Goal: Information Seeking & Learning: Learn about a topic

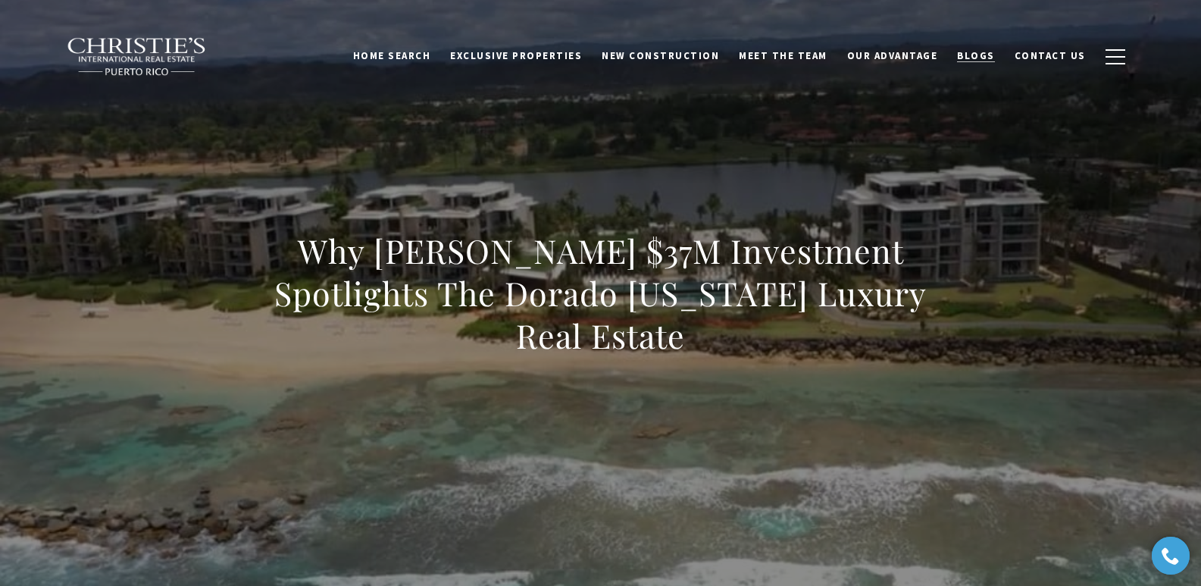
click at [981, 52] on span "Blogs" at bounding box center [976, 55] width 38 height 13
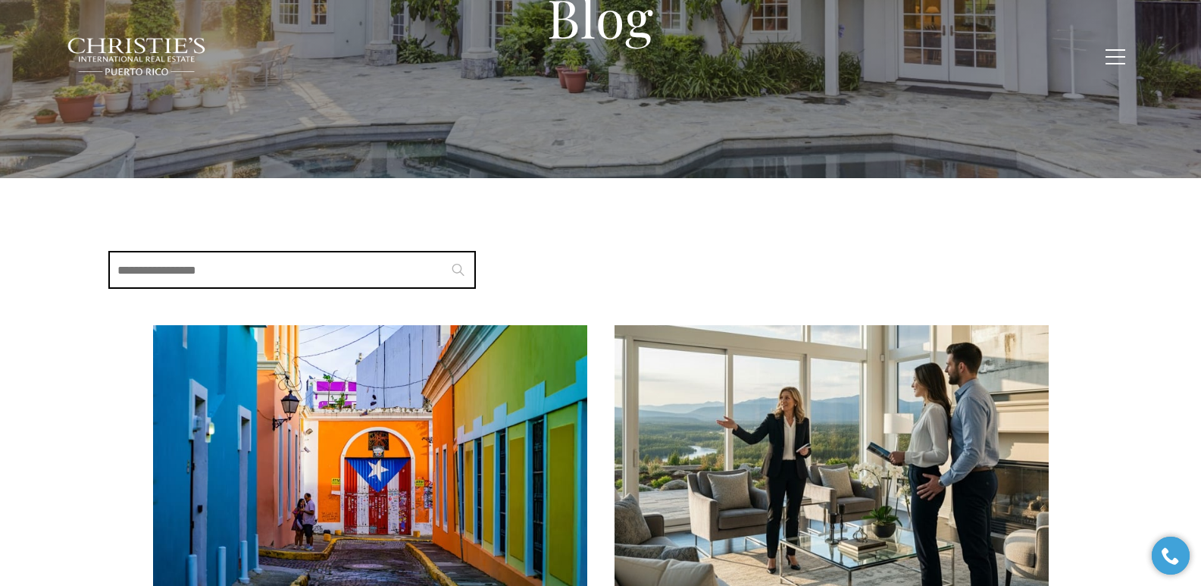
scroll to position [424, 0]
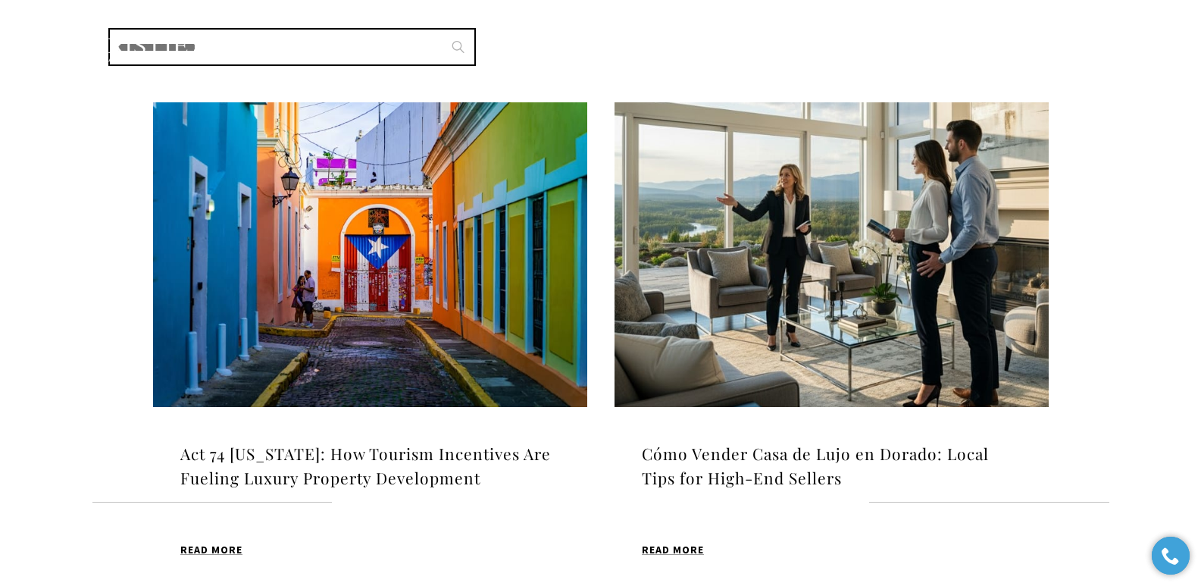
click at [399, 279] on img at bounding box center [370, 254] width 434 height 305
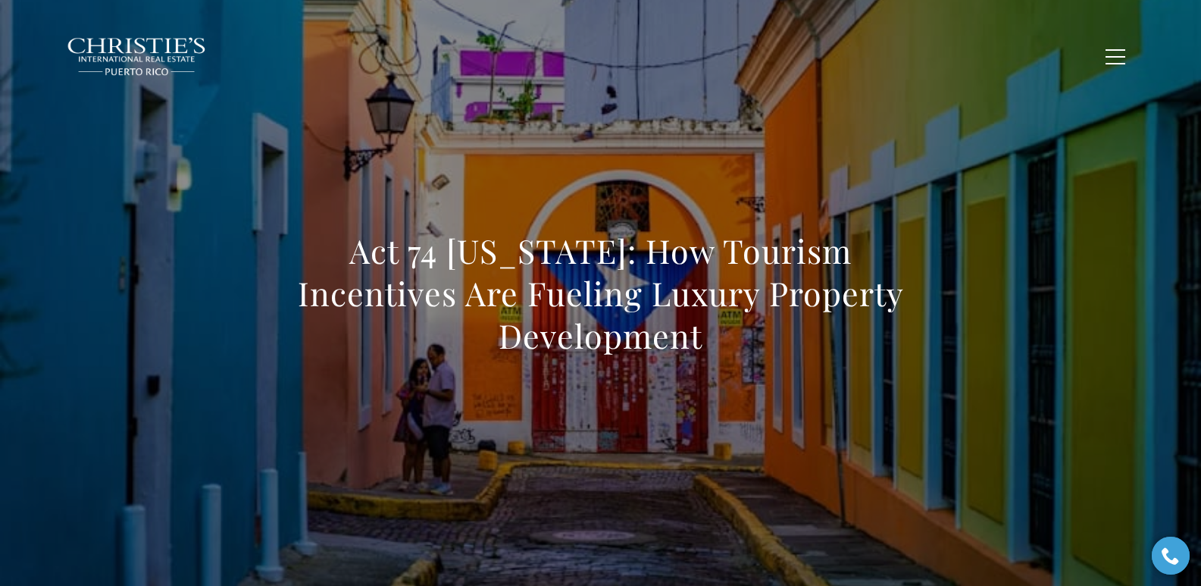
drag, startPoint x: 265, startPoint y: 274, endPoint x: 955, endPoint y: 321, distance: 691.1
click at [955, 321] on div "Act 74 Puerto Rico: How Tourism Incentives Are Fueling Luxury Property Developm…" at bounding box center [600, 303] width 1061 height 455
copy h1 "Act 74 Puerto Rico: How Tourism Incentives Are Fueling Luxury Property Developm…"
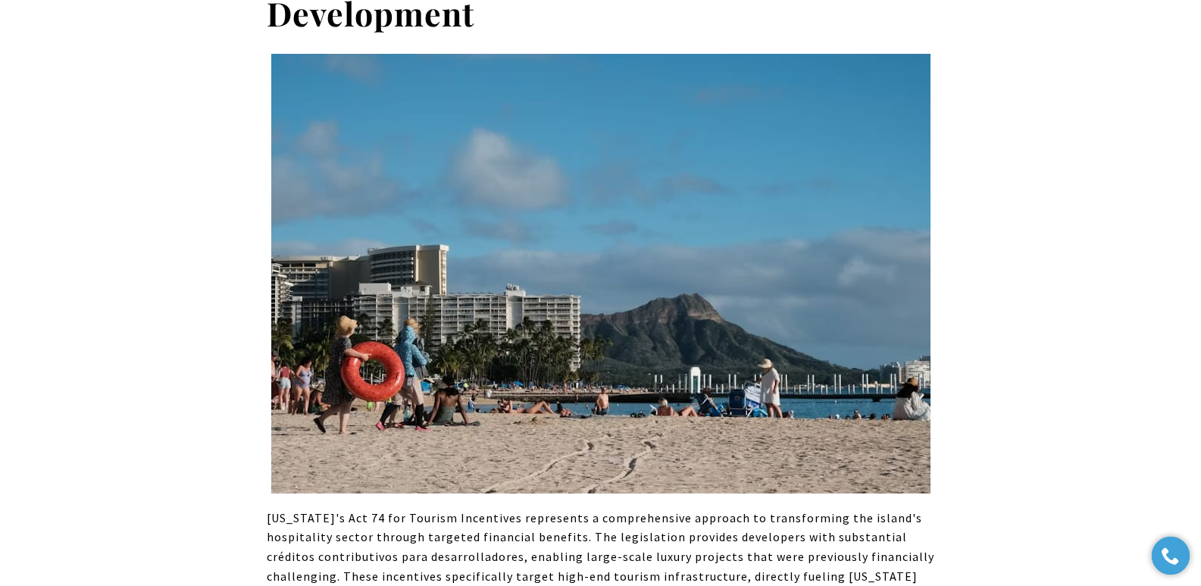
scroll to position [512, 0]
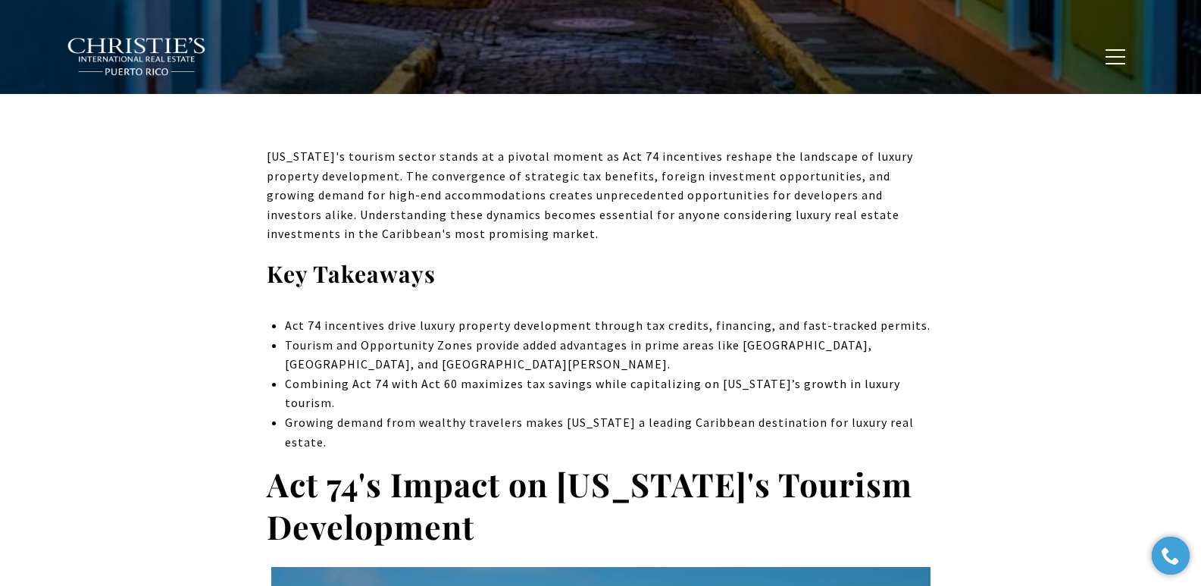
drag, startPoint x: 269, startPoint y: 462, endPoint x: 485, endPoint y: 517, distance: 222.9
click at [485, 517] on h2 "Act 74's Impact on Puerto Rico's Tourism Development" at bounding box center [601, 505] width 668 height 85
copy strong "Act 74's Impact on Puerto Rico's Tourism Development"
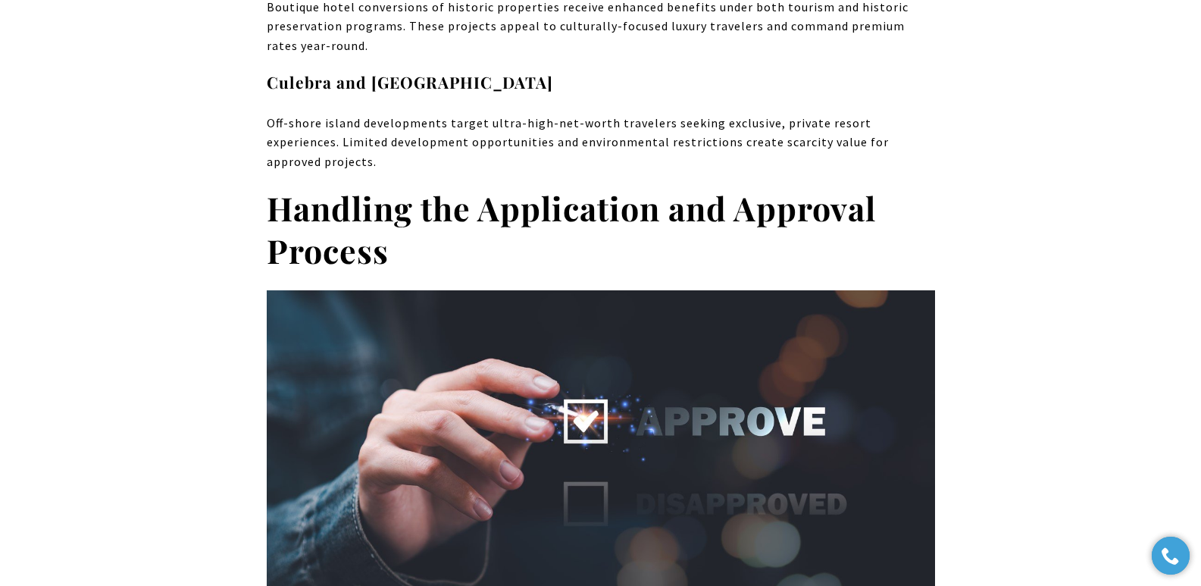
scroll to position [6151, 0]
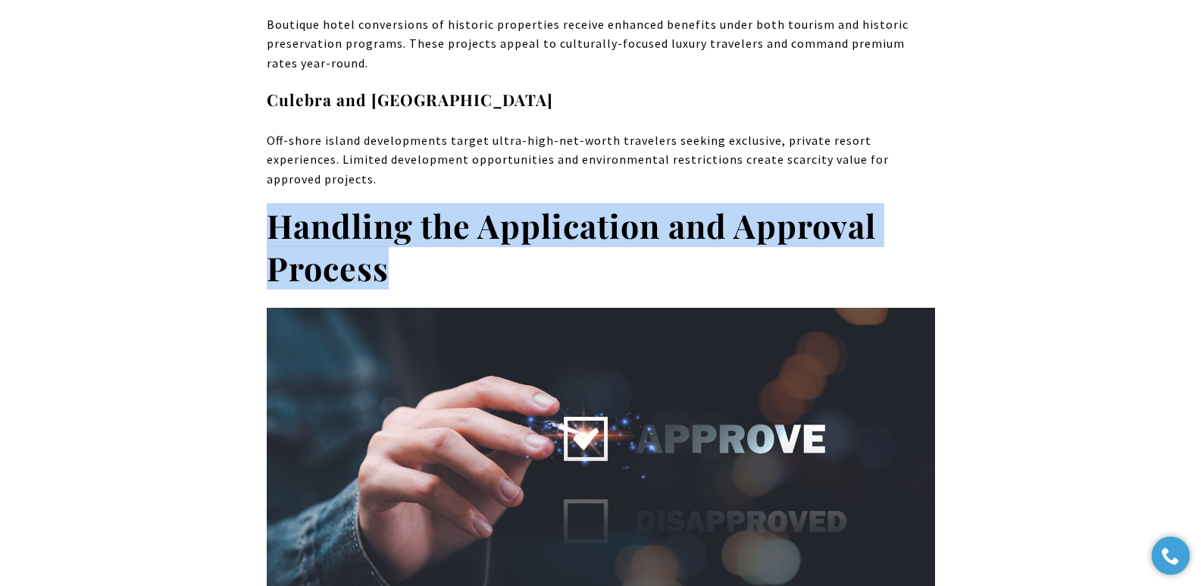
drag, startPoint x: 423, startPoint y: 210, endPoint x: 275, endPoint y: 175, distance: 151.8
click at [275, 205] on h2 "Handling the Application and Approval Process" at bounding box center [601, 247] width 668 height 85
copy strong "Handling the Application and Approval Process"
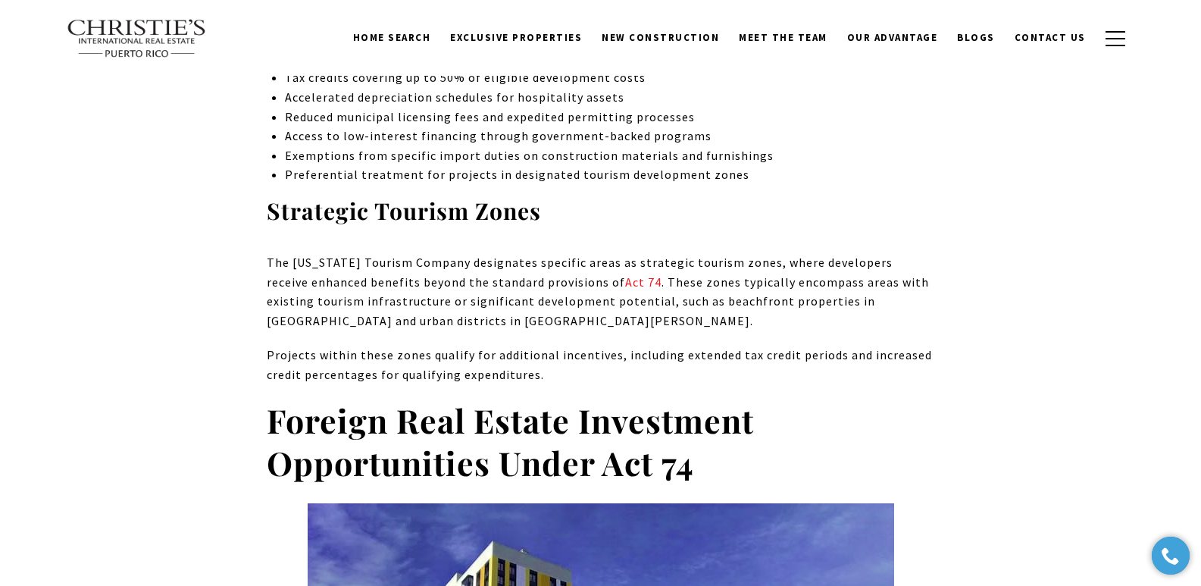
scroll to position [2599, 0]
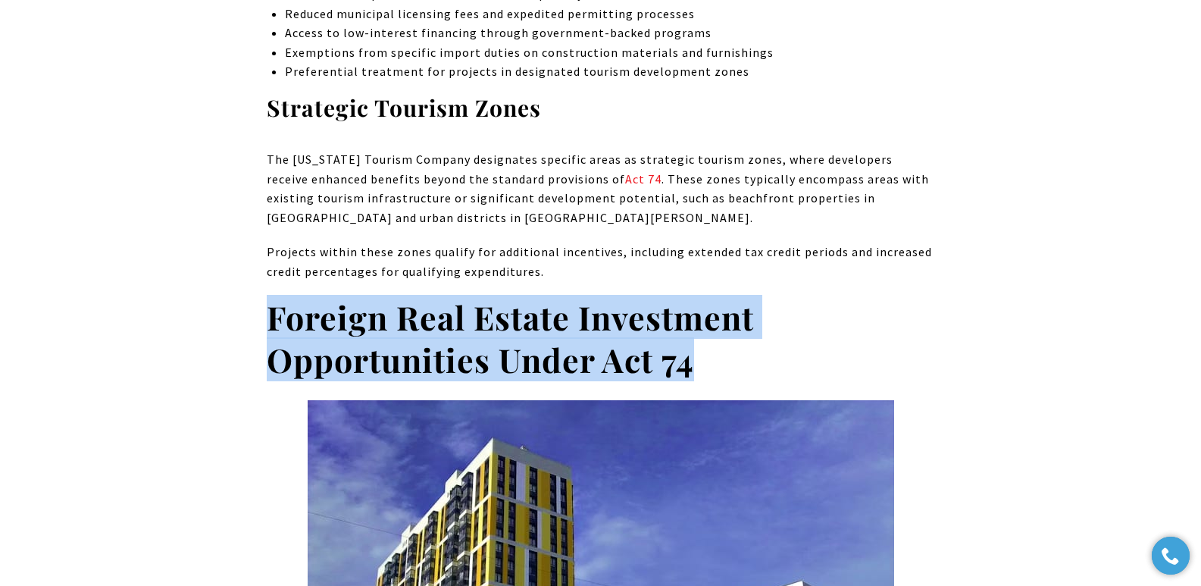
drag, startPoint x: 699, startPoint y: 345, endPoint x: 275, endPoint y: 297, distance: 426.3
click at [275, 297] on h2 "Foreign Real Estate Investment Opportunities Under Act 74" at bounding box center [601, 338] width 668 height 85
copy strong "Foreign Real Estate Investment Opportunities Under Act 74"
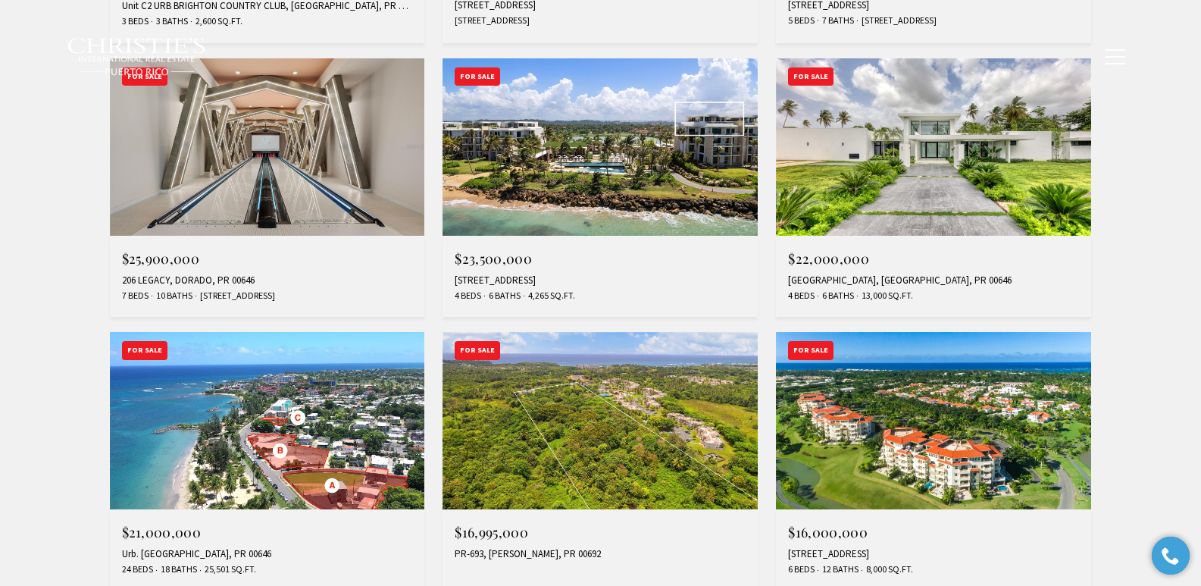
click at [485, 550] on div "PR-693, VEGA ALTA, PR 00692" at bounding box center [600, 554] width 291 height 12
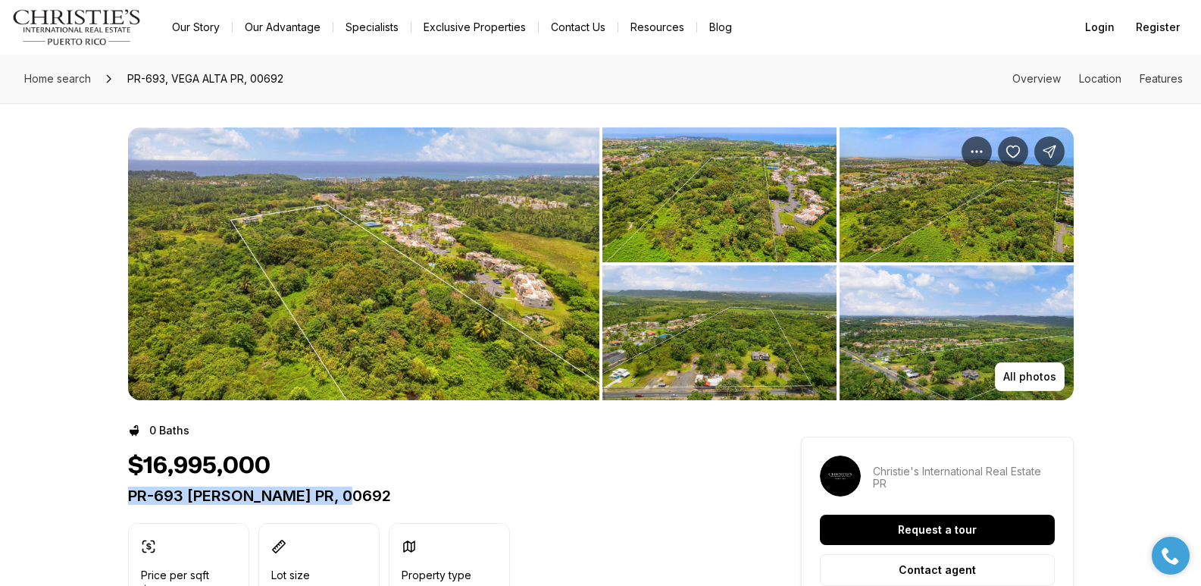
drag, startPoint x: 131, startPoint y: 495, endPoint x: 380, endPoint y: 493, distance: 248.5
click at [380, 493] on p "PR-693 VEGA ALTA PR, 00692" at bounding box center [437, 495] width 618 height 18
copy p "PR-693 VEGA ALTA PR, 00692"
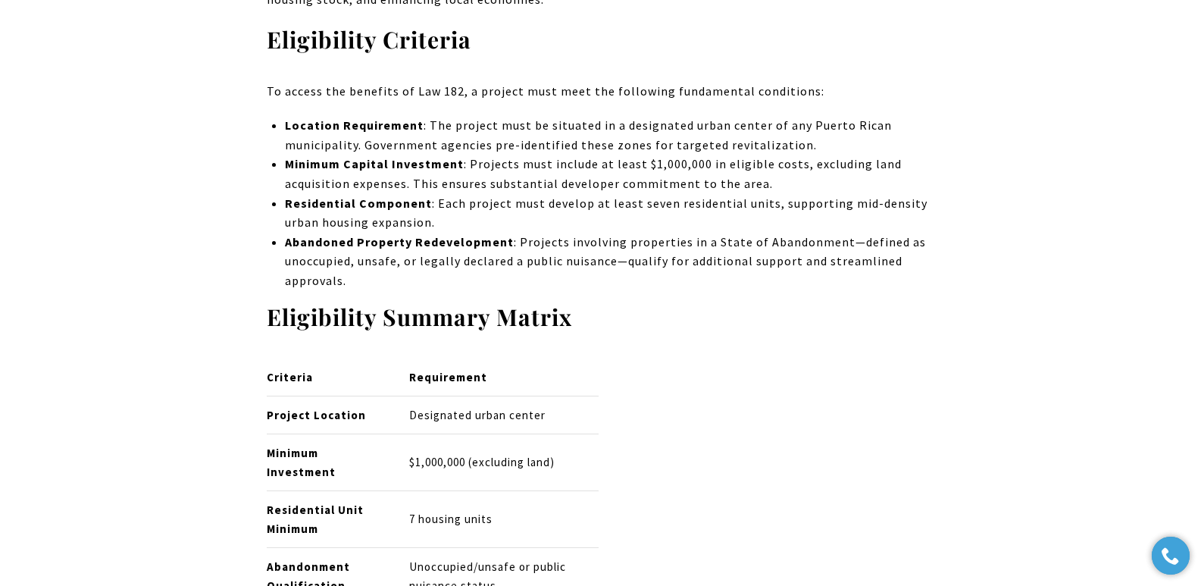
scroll to position [1657, 0]
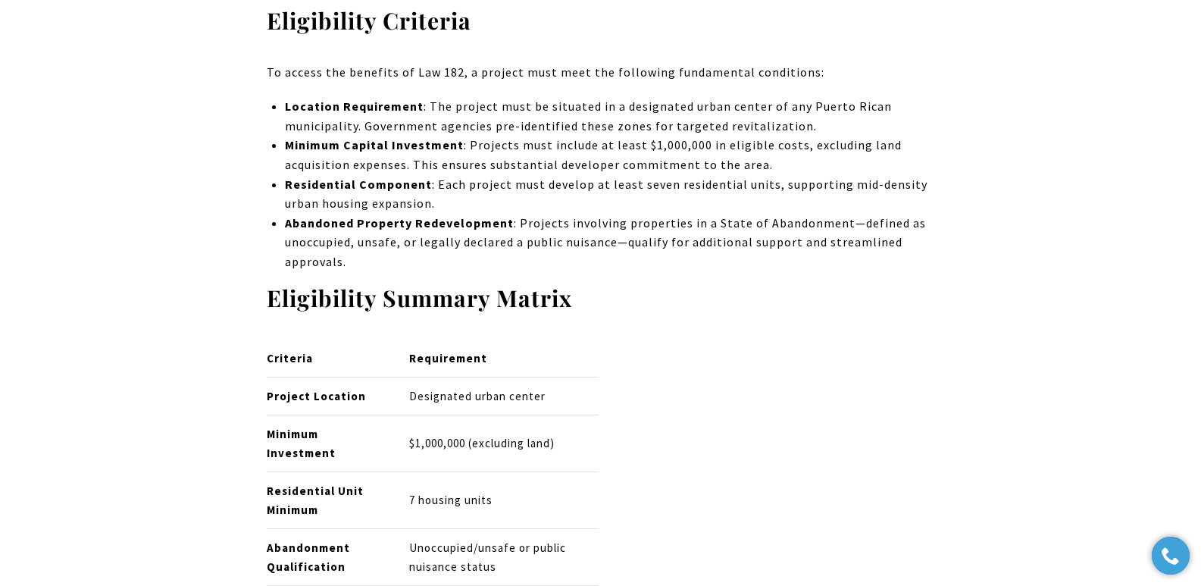
click at [719, 142] on p "Minimum Capital Investment : Projects must include at least $1,000,000 in eligi…" at bounding box center [609, 155] width 649 height 39
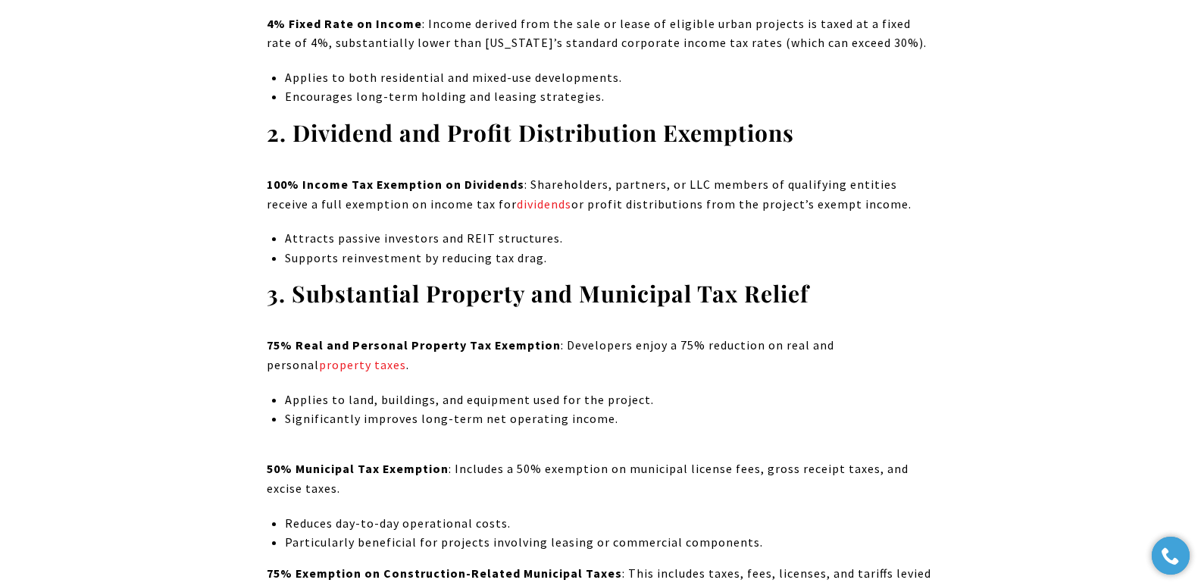
scroll to position [3063, 0]
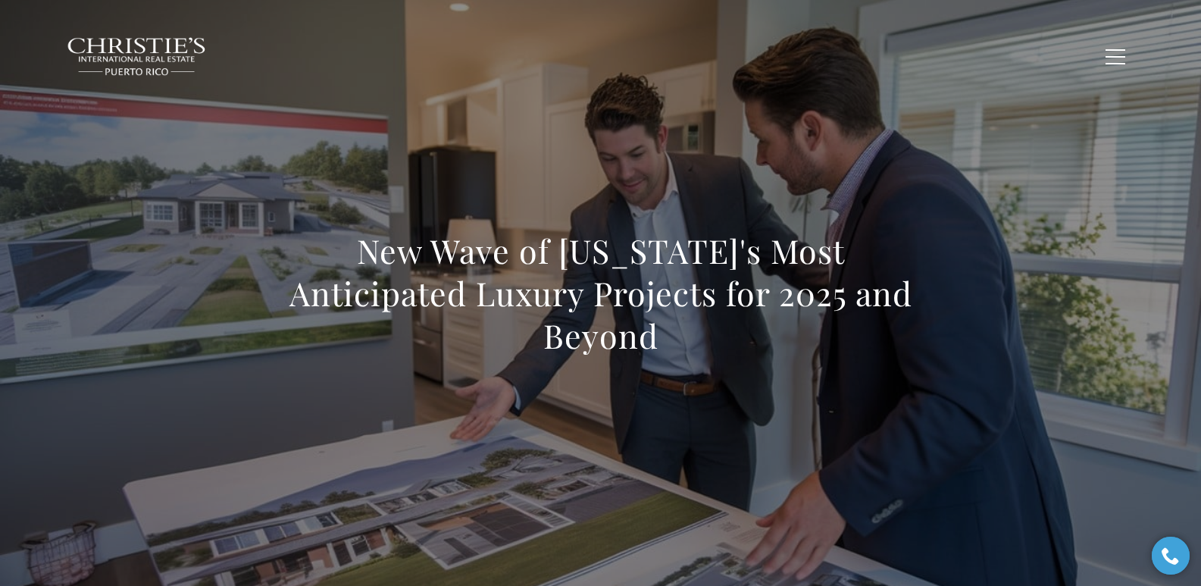
click at [508, 133] on div "New Wave of Puerto Rico's Most Anticipated Luxury Projects for 2025 and Beyond" at bounding box center [600, 303] width 1061 height 455
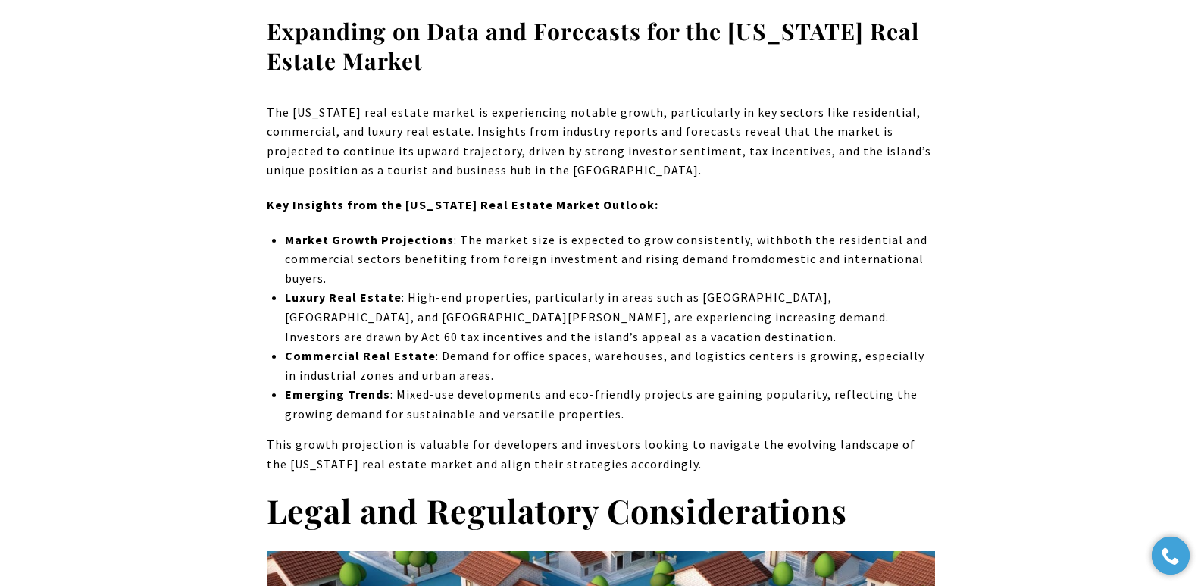
scroll to position [2886, 0]
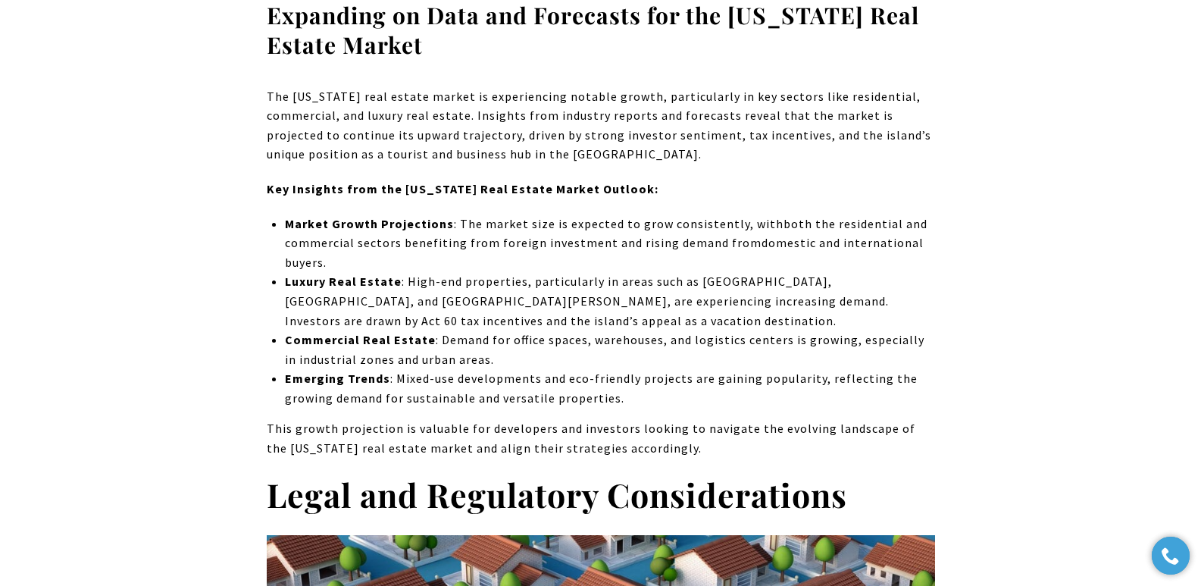
click at [546, 290] on p "Luxury Real Estate : High-end properties, particularly in areas such as Dorado,…" at bounding box center [609, 301] width 649 height 58
click at [492, 272] on p "Luxury Real Estate : High-end properties, particularly in areas such as Dorado,…" at bounding box center [609, 301] width 649 height 58
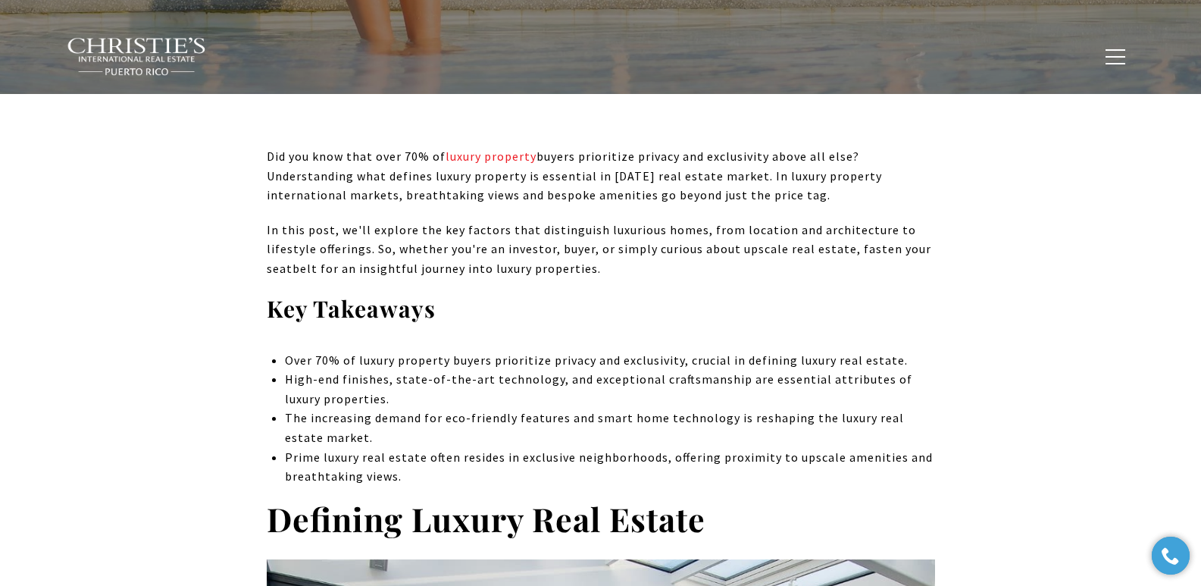
scroll to position [9320, 0]
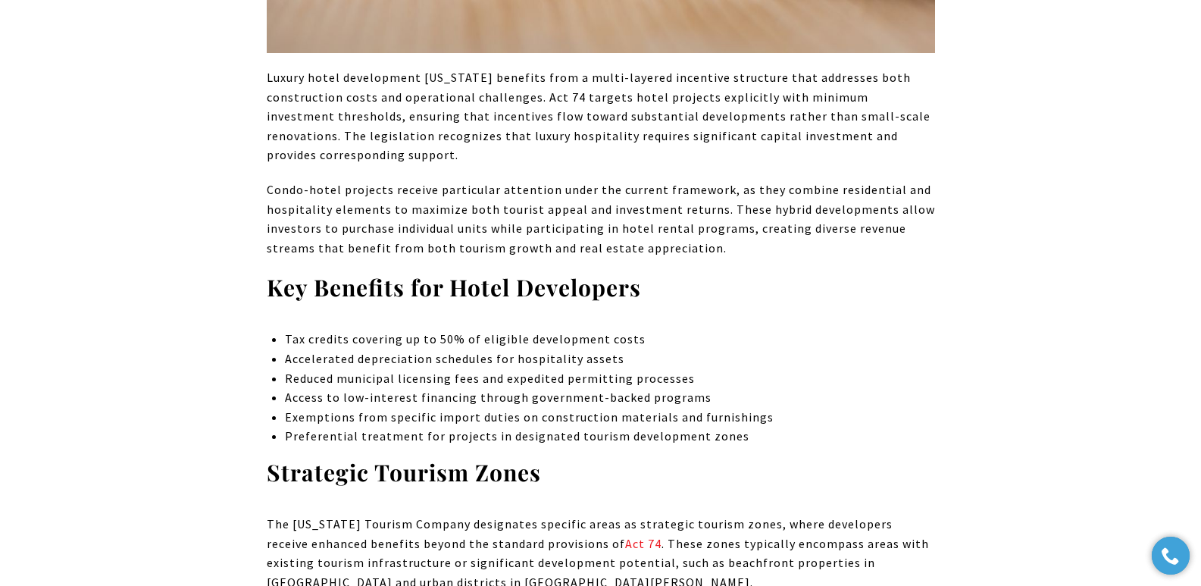
scroll to position [2562, 0]
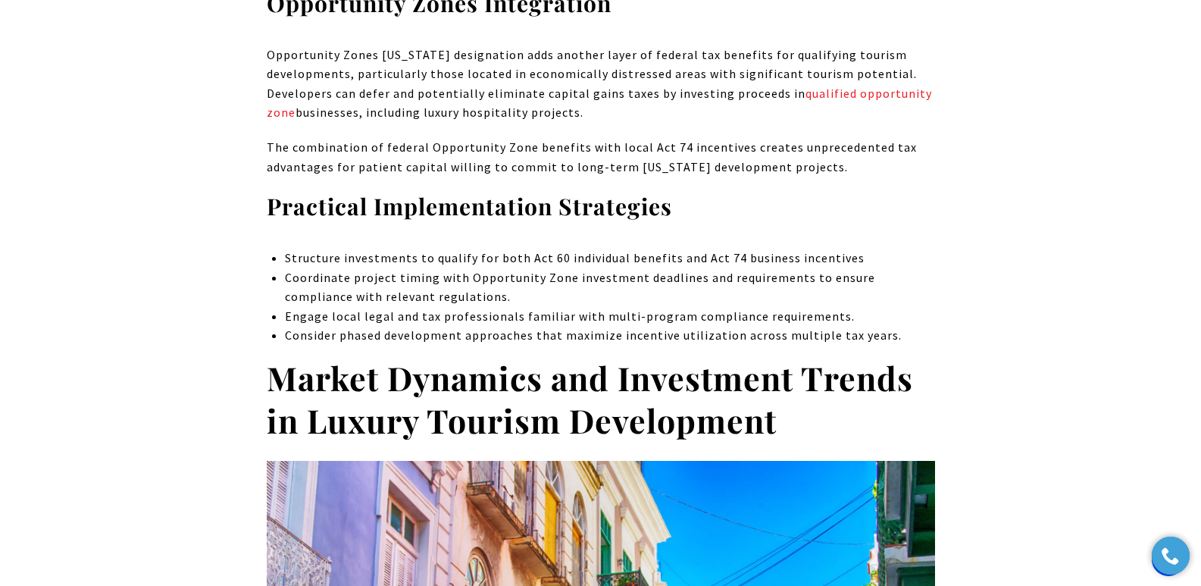
scroll to position [4865, 0]
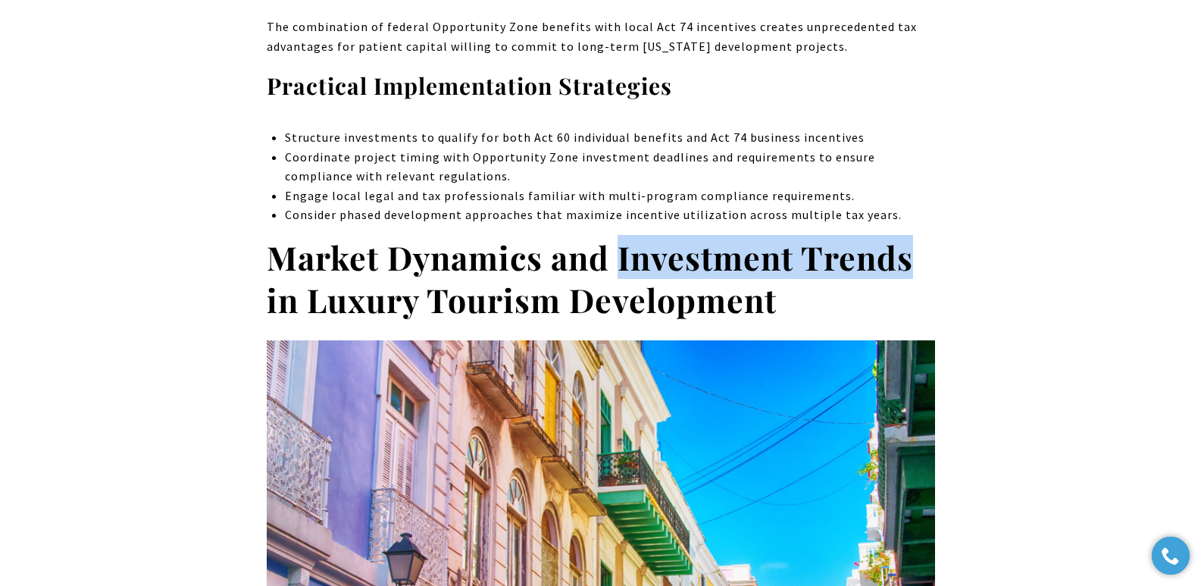
drag, startPoint x: 621, startPoint y: 238, endPoint x: 916, endPoint y: 245, distance: 294.8
click at [916, 245] on h2 "Market Dynamics and Investment Trends in Luxury Tourism Development" at bounding box center [601, 278] width 668 height 85
copy strong "Investment Trends"
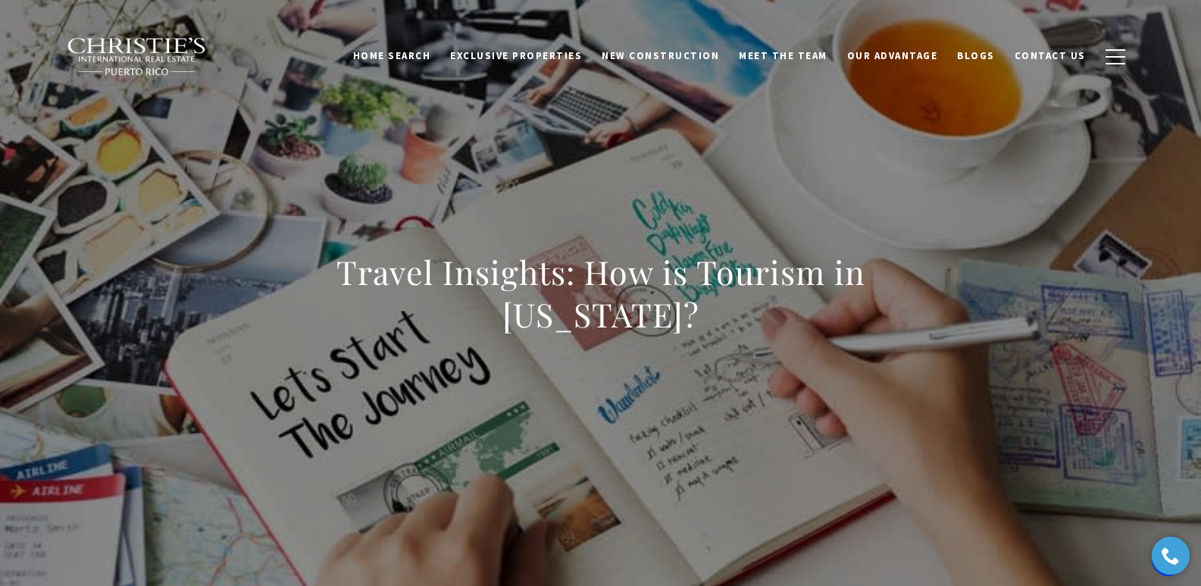
scroll to position [376, 0]
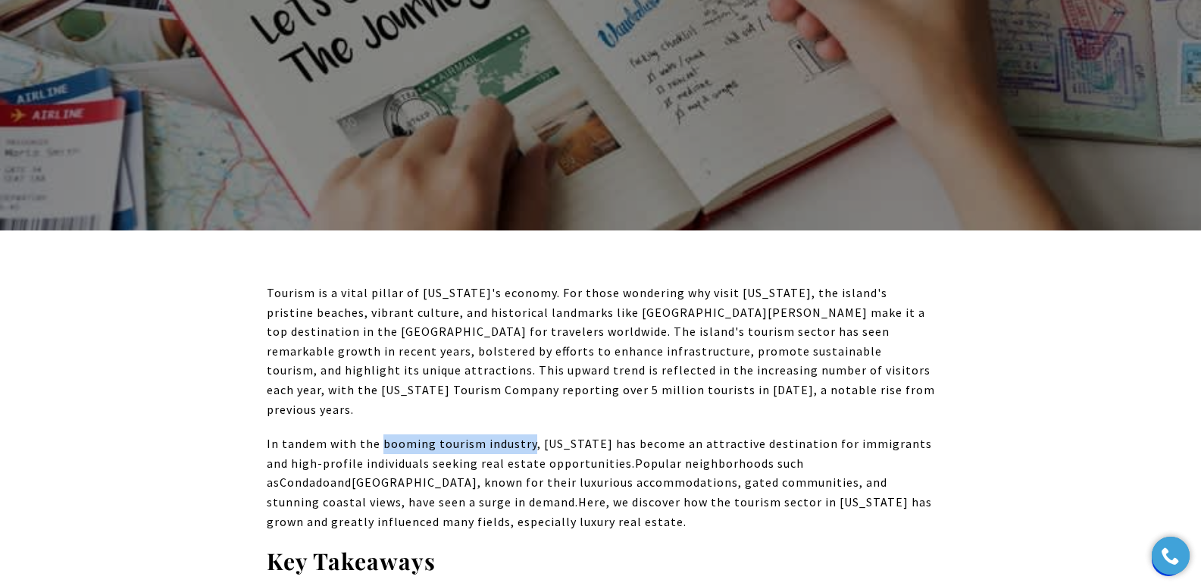
drag, startPoint x: 379, startPoint y: 424, endPoint x: 527, endPoint y: 426, distance: 147.8
click at [527, 436] on span "In tandem with the booming tourism industry, Puerto Rico has become an attracti…" at bounding box center [599, 472] width 665 height 73
copy span "booming tourism industry"
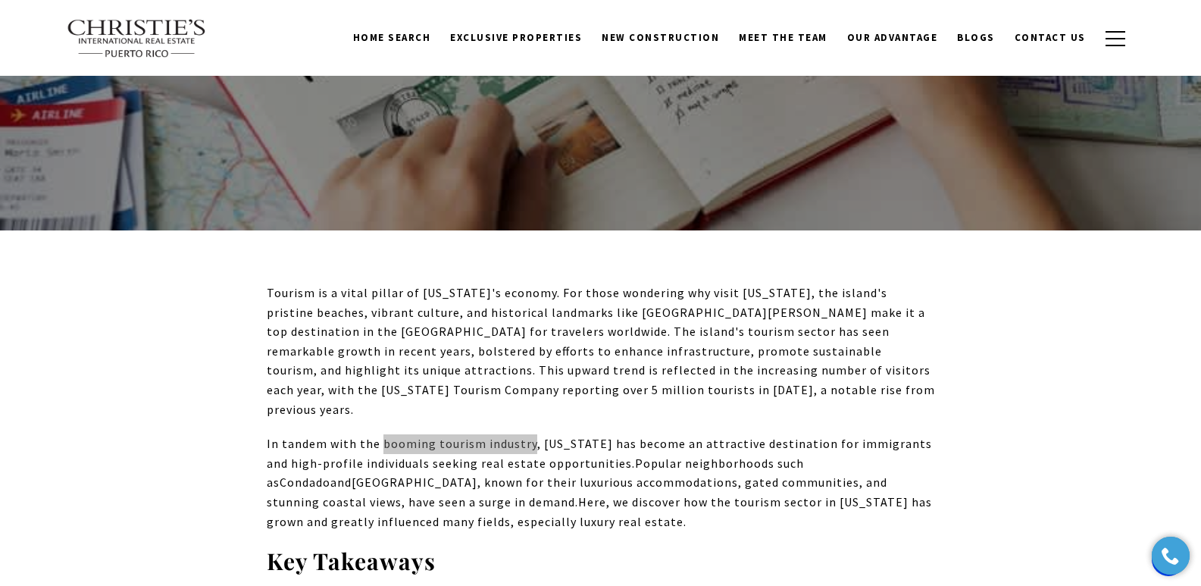
scroll to position [0, 0]
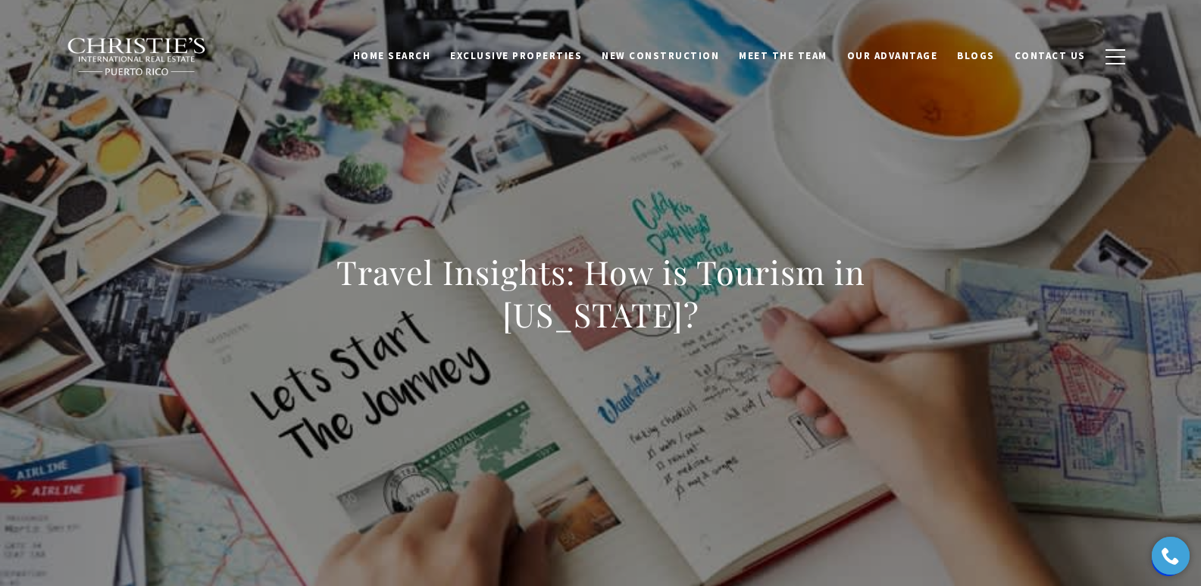
drag, startPoint x: 289, startPoint y: 269, endPoint x: 659, endPoint y: 325, distance: 374.7
click at [659, 325] on h1 "Travel Insights: How is Tourism in Puerto Rico?" at bounding box center [601, 293] width 668 height 85
copy h1 "Travel Insights: How is Tourism in Puerto Rico?"
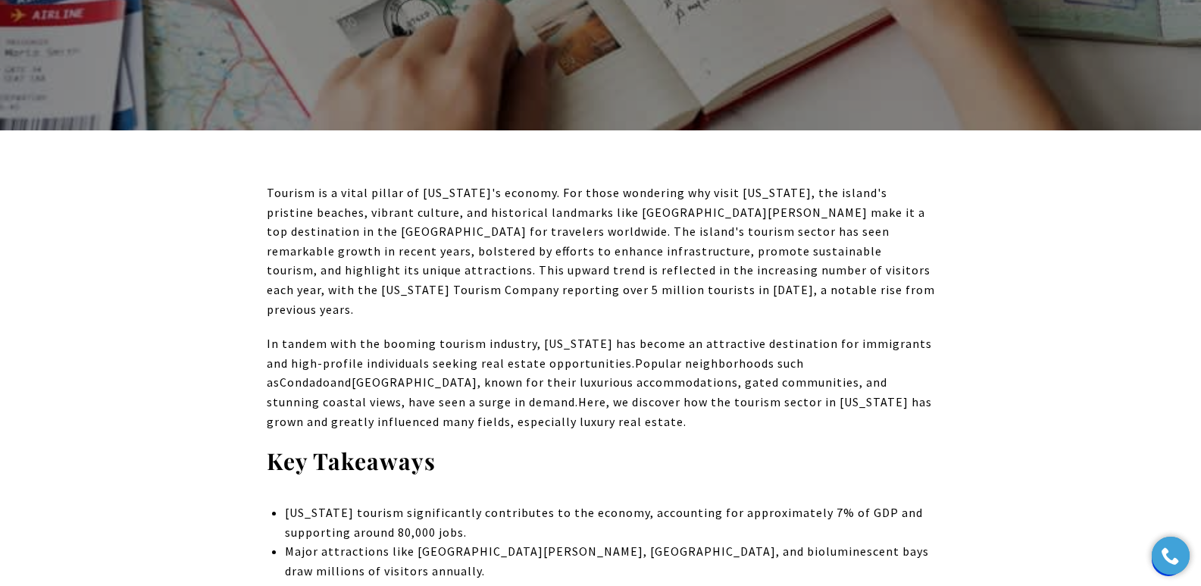
scroll to position [502, 0]
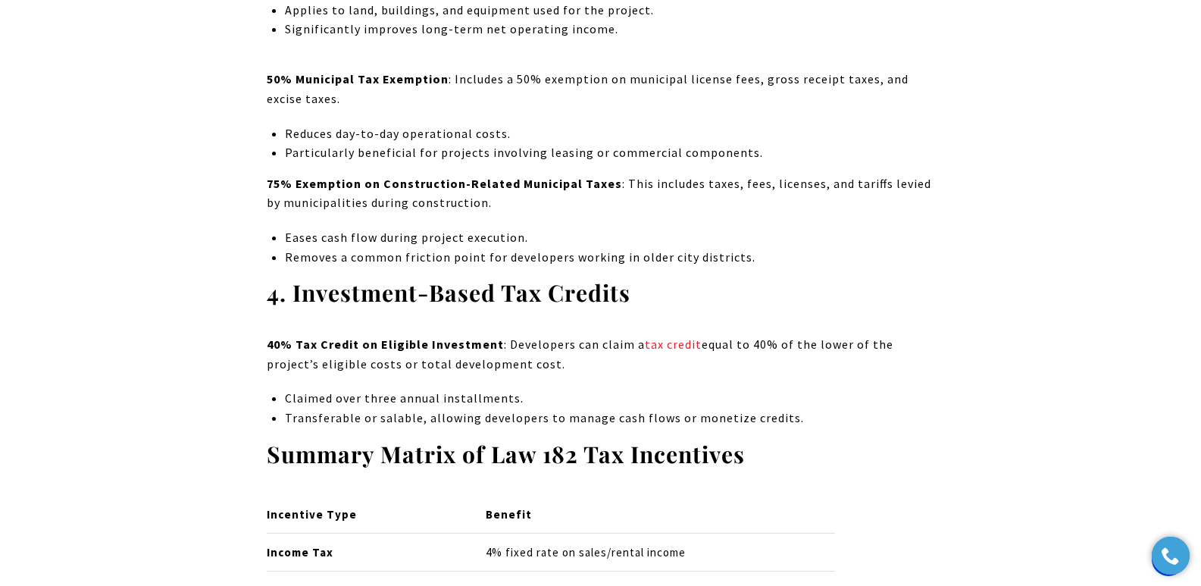
scroll to position [3966, 0]
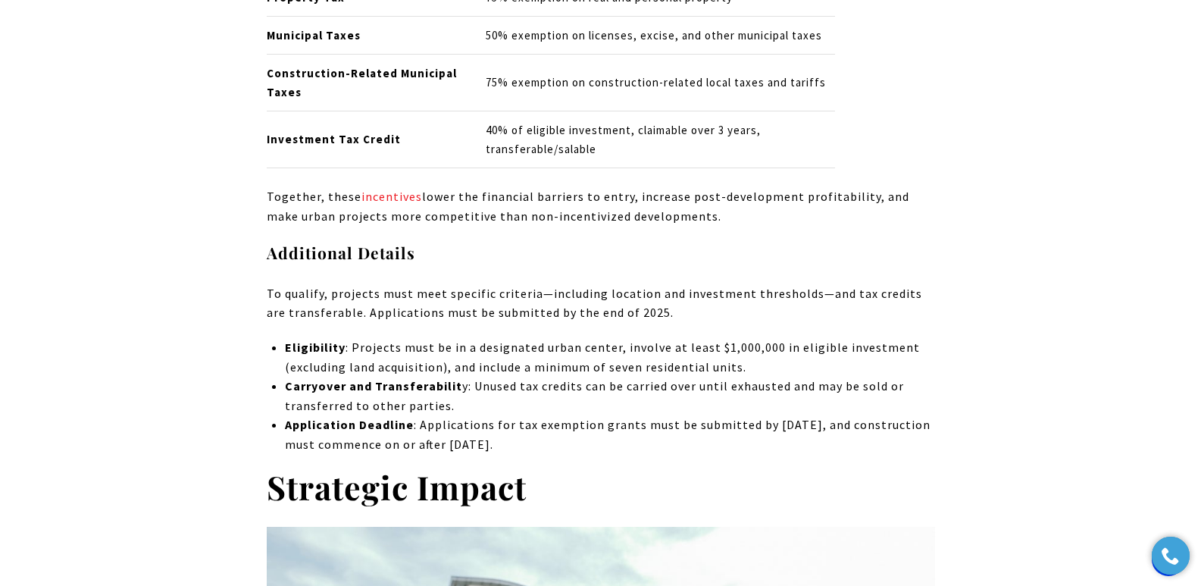
click at [678, 296] on p "To qualify, projects must meet specific criteria—including location and investm…" at bounding box center [601, 303] width 668 height 39
drag, startPoint x: 405, startPoint y: 133, endPoint x: 266, endPoint y: 140, distance: 139.6
click at [267, 140] on p "Investment Tax Credit" at bounding box center [364, 139] width 194 height 19
copy strong "Investment Tax Credit"
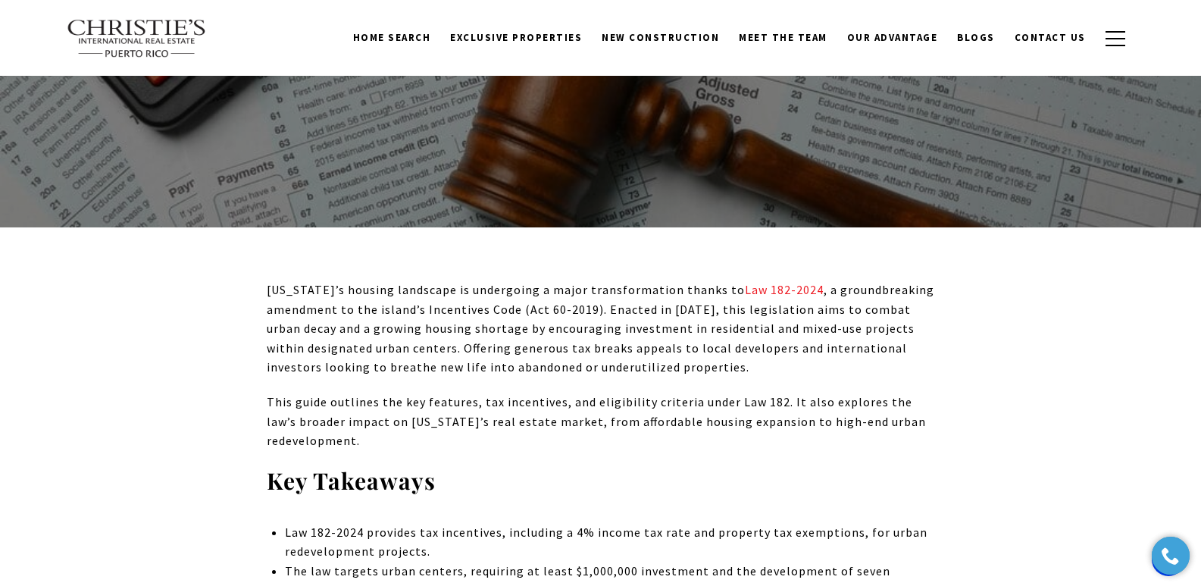
scroll to position [0, 0]
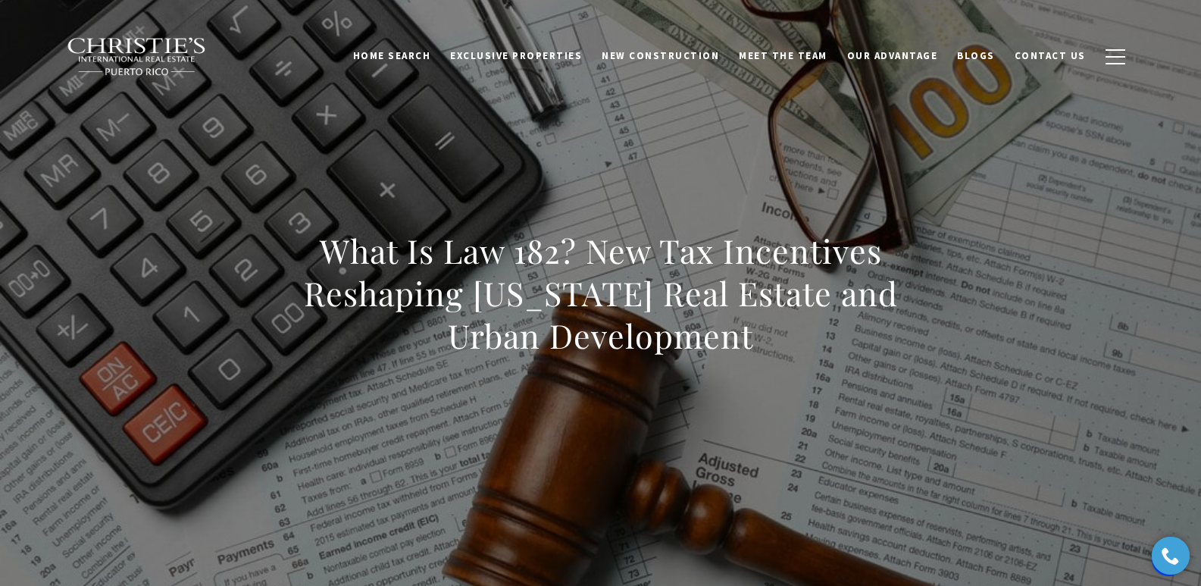
drag, startPoint x: 292, startPoint y: 261, endPoint x: 781, endPoint y: 341, distance: 495.2
click at [781, 341] on h1 "What Is Law 182? New Tax Incentives Reshaping [US_STATE] Real Estate and Urban …" at bounding box center [601, 293] width 668 height 127
copy h1 "What Is Law 182? New Tax Incentives Reshaping [US_STATE] Real Estate and Urban …"
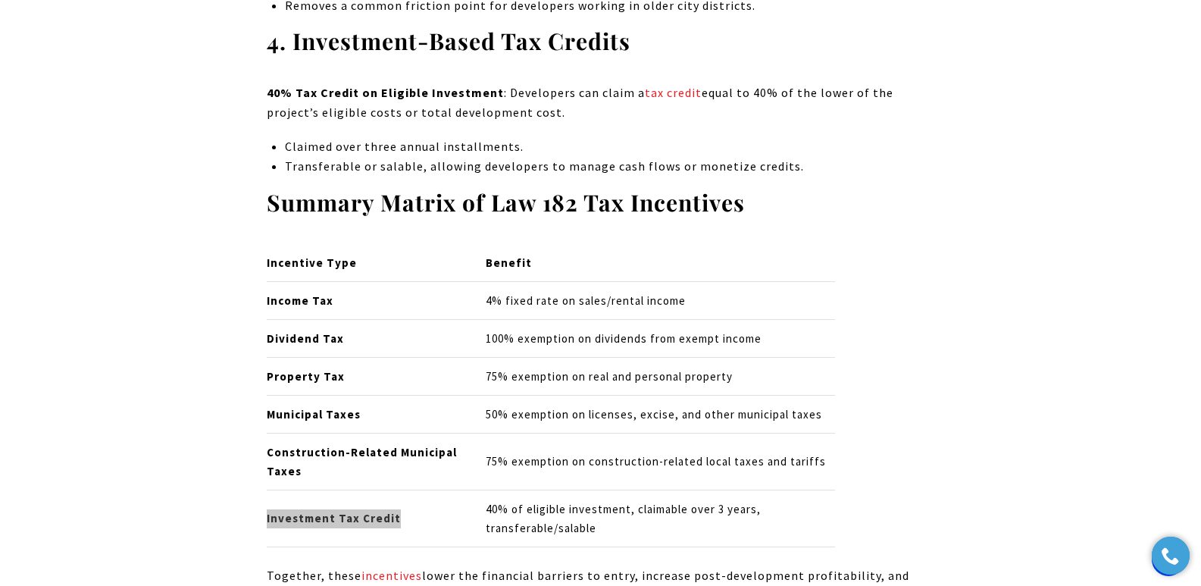
scroll to position [4100, 0]
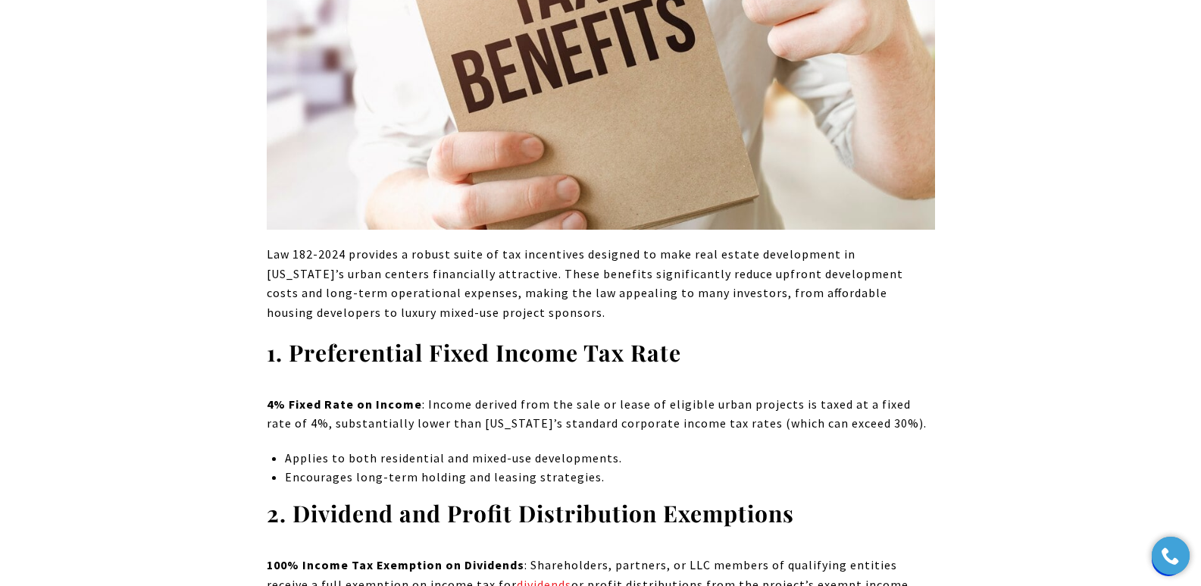
scroll to position [2892, 0]
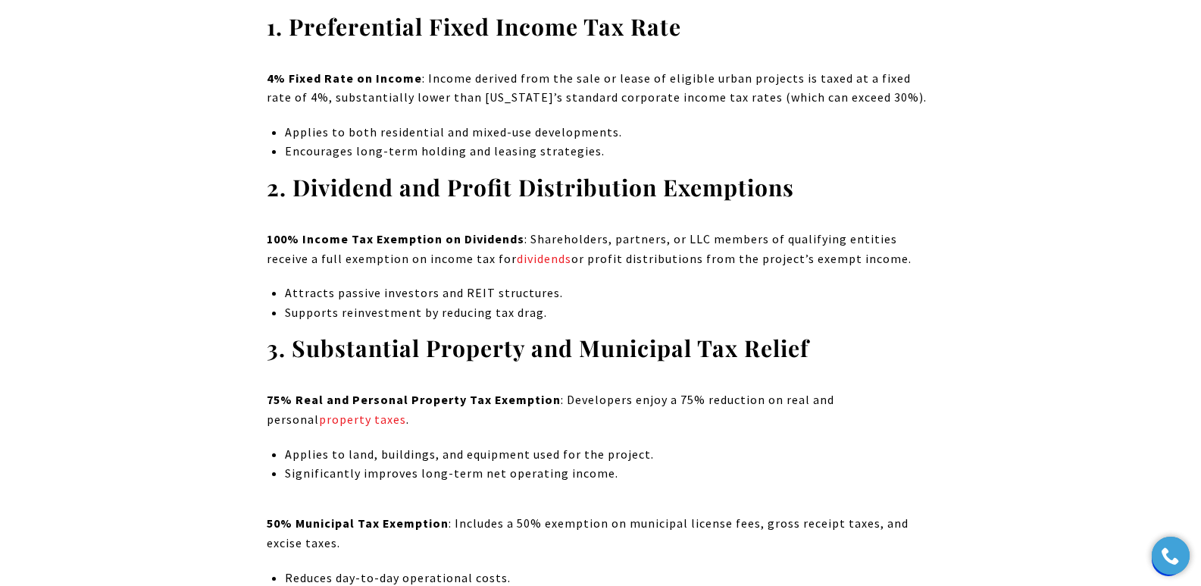
click at [519, 284] on p "Attracts passive investors and REIT structures." at bounding box center [609, 293] width 649 height 20
